Goal: Task Accomplishment & Management: Manage account settings

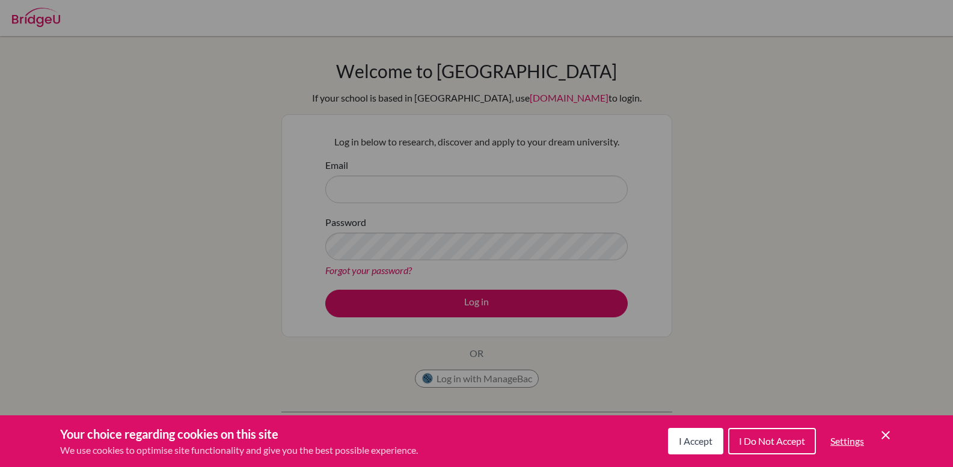
click at [884, 434] on icon "Save and close" at bounding box center [885, 435] width 8 height 8
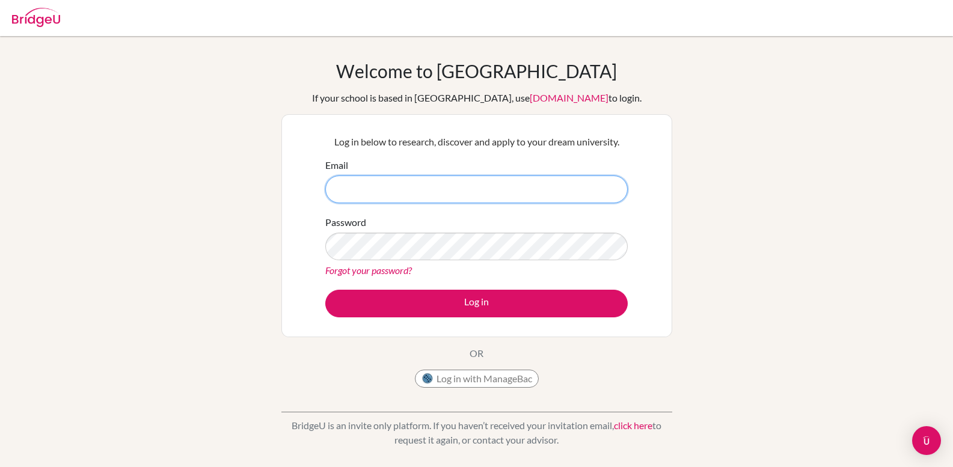
click at [493, 197] on input "Email" at bounding box center [476, 190] width 302 height 28
type input "ssk15701@uia.jp"
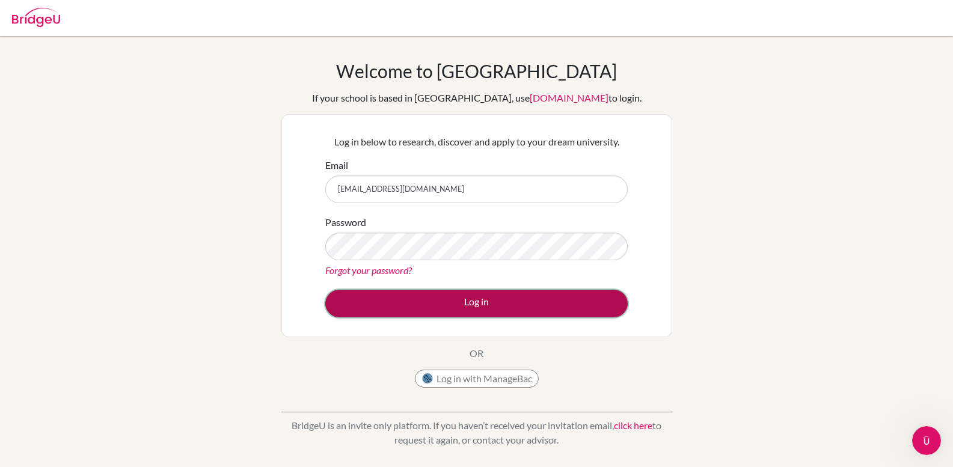
click at [515, 299] on button "Log in" at bounding box center [476, 304] width 302 height 28
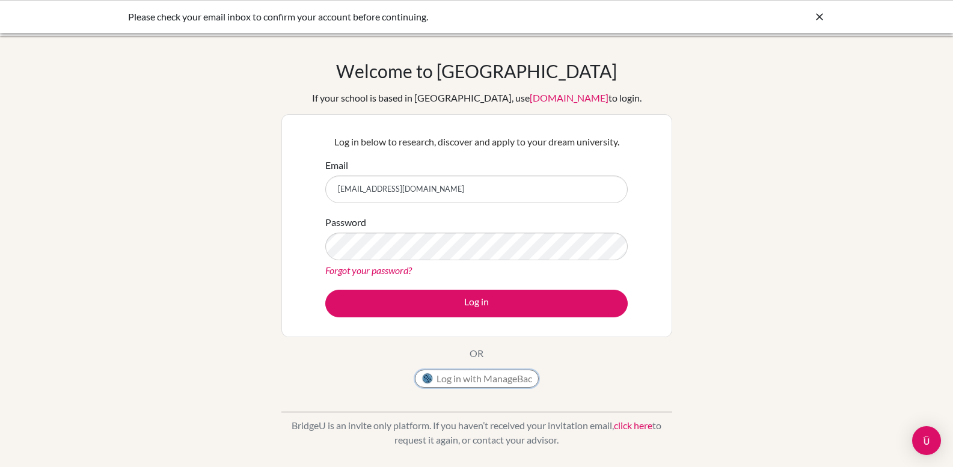
click at [482, 379] on button "Log in with ManageBac" at bounding box center [477, 379] width 124 height 18
click at [501, 378] on button "Log in with ManageBac" at bounding box center [477, 379] width 124 height 18
